Goal: Use online tool/utility: Utilize a website feature to perform a specific function

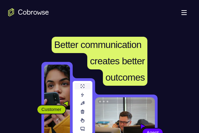
scroll to position [102, 0]
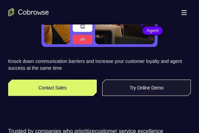
click at [147, 90] on link "Try Online Demo" at bounding box center [146, 87] width 89 height 16
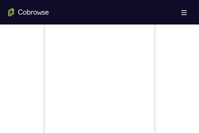
scroll to position [272, 0]
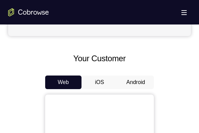
click at [133, 85] on button "Android" at bounding box center [135, 82] width 36 height 14
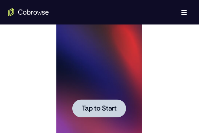
scroll to position [407, 0]
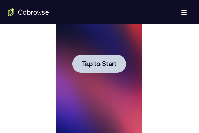
click at [105, 67] on span "Tap to Start" at bounding box center [98, 63] width 35 height 7
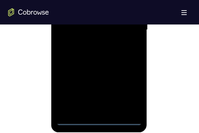
scroll to position [475, 0]
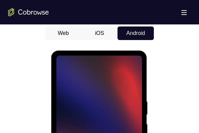
scroll to position [441, 0]
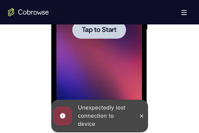
click at [100, 32] on span "Tap to Start" at bounding box center [98, 29] width 35 height 7
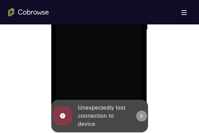
click at [140, 117] on icon at bounding box center [140, 115] width 5 height 5
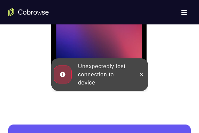
scroll to position [475, 0]
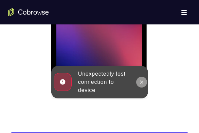
click at [144, 85] on icon at bounding box center [140, 81] width 5 height 5
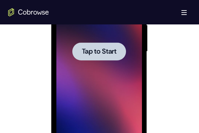
scroll to position [373, 0]
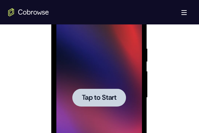
drag, startPoint x: 104, startPoint y: 98, endPoint x: 102, endPoint y: 94, distance: 4.4
click at [104, 97] on span "Tap to Start" at bounding box center [98, 97] width 35 height 7
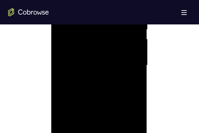
scroll to position [441, 0]
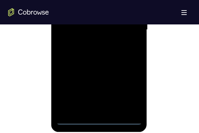
click at [99, 120] on div at bounding box center [99, 30] width 86 height 190
click at [129, 92] on div at bounding box center [99, 30] width 86 height 190
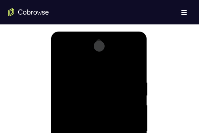
scroll to position [339, 0]
click at [98, 69] on div at bounding box center [99, 132] width 86 height 190
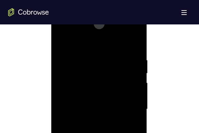
scroll to position [373, 0]
click at [125, 98] on div at bounding box center [99, 98] width 86 height 190
click at [127, 97] on div at bounding box center [99, 98] width 86 height 190
click at [127, 93] on div at bounding box center [99, 98] width 86 height 190
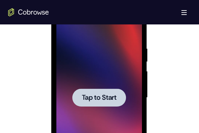
click at [103, 96] on span "Tap to Start" at bounding box center [98, 97] width 35 height 7
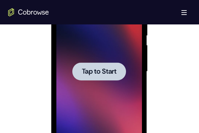
scroll to position [441, 0]
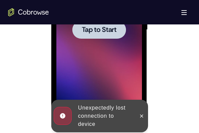
click at [103, 36] on div at bounding box center [99, 30] width 54 height 18
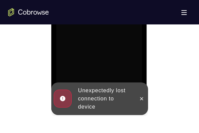
scroll to position [509, 0]
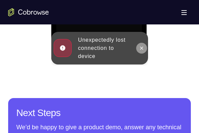
click at [139, 47] on icon at bounding box center [140, 47] width 5 height 5
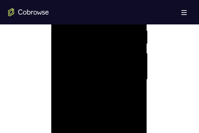
scroll to position [475, 0]
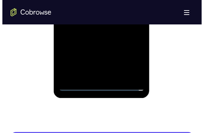
scroll to position [0, 0]
